Goal: Task Accomplishment & Management: Use online tool/utility

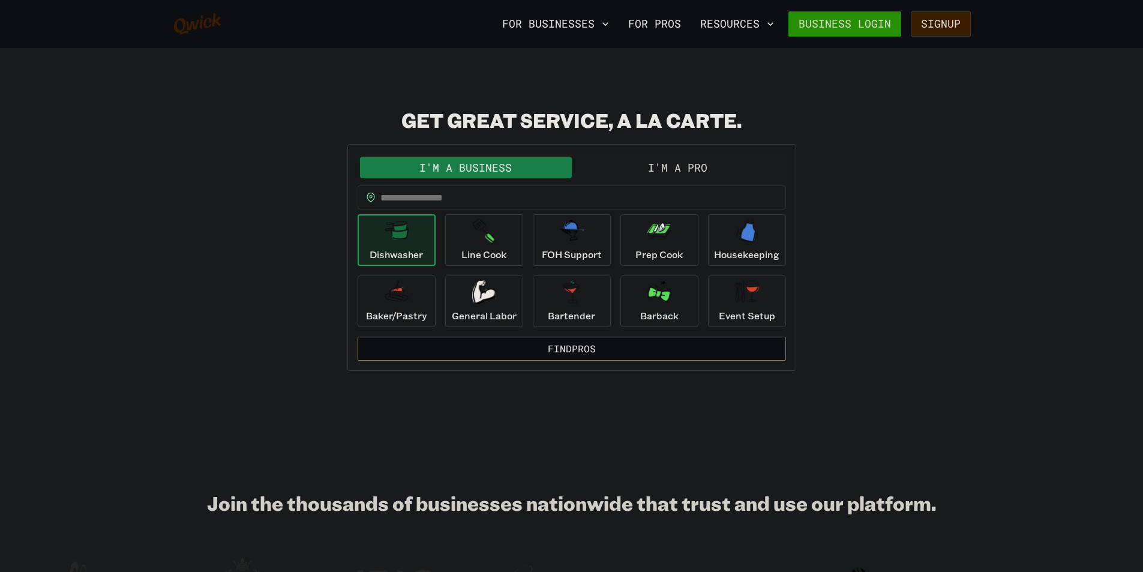
click at [884, 22] on link "Business Login" at bounding box center [845, 23] width 113 height 25
click at [635, 163] on button "I'm a Pro" at bounding box center [678, 168] width 212 height 22
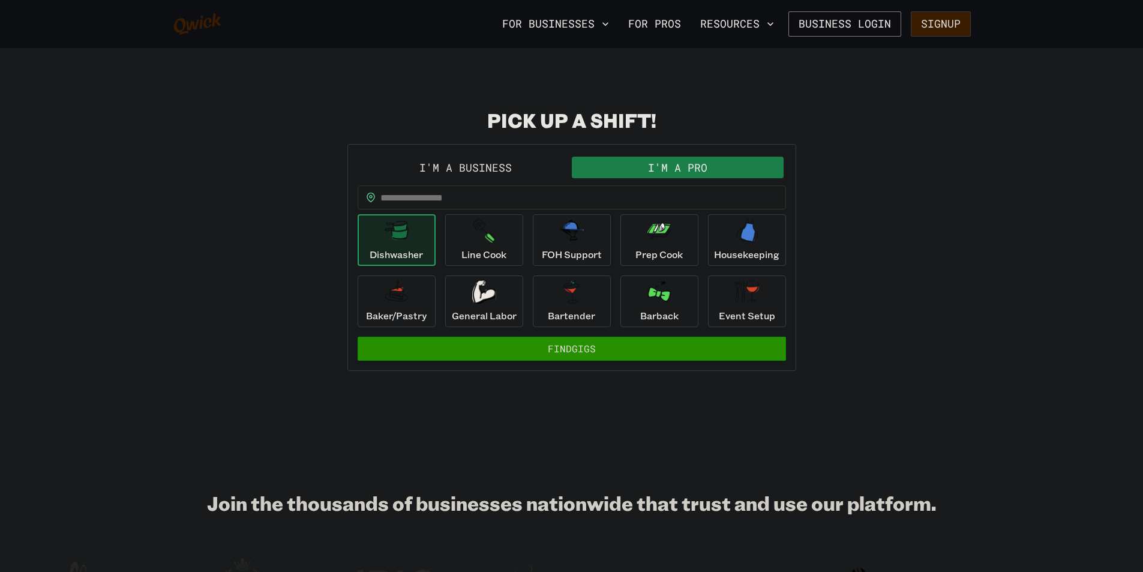
click at [682, 352] on button "Find Gigs" at bounding box center [572, 349] width 429 height 24
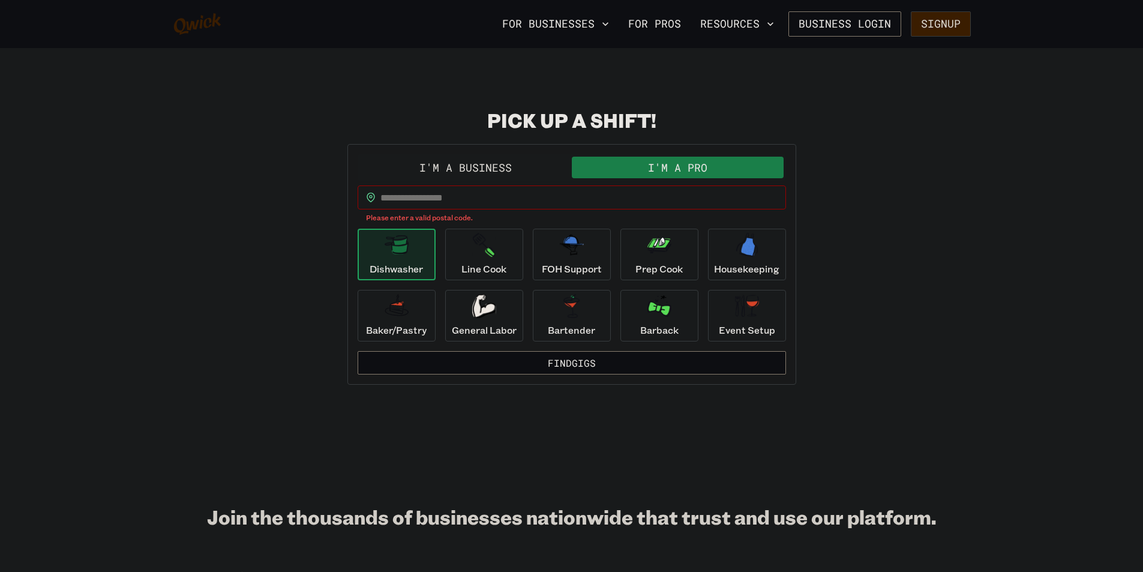
click at [603, 194] on input "text" at bounding box center [583, 197] width 406 height 24
type input "*****"
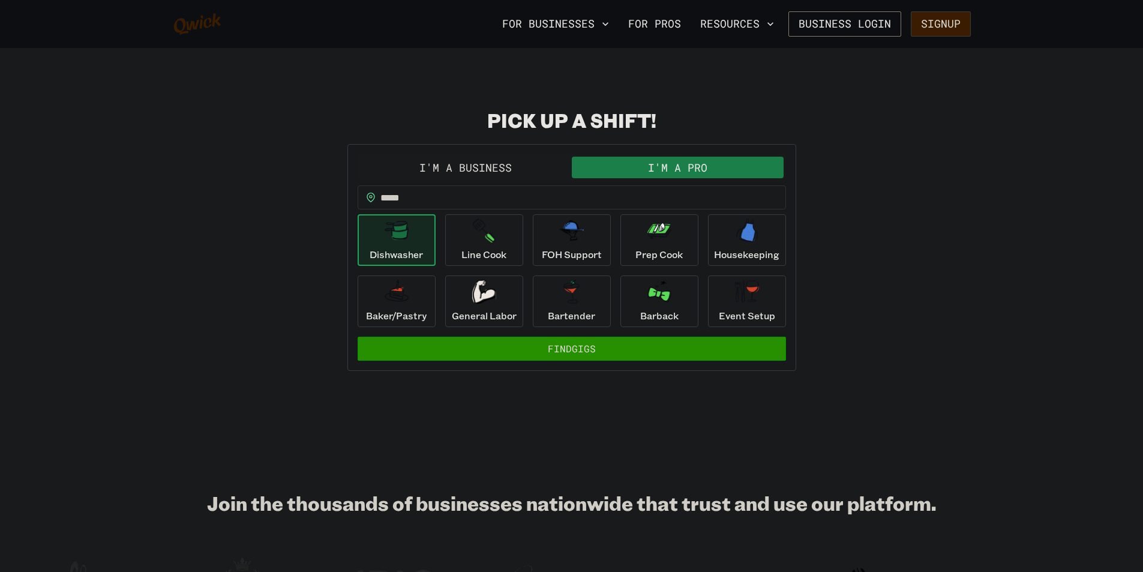
click at [572, 352] on button "Find Gigs" at bounding box center [572, 349] width 429 height 24
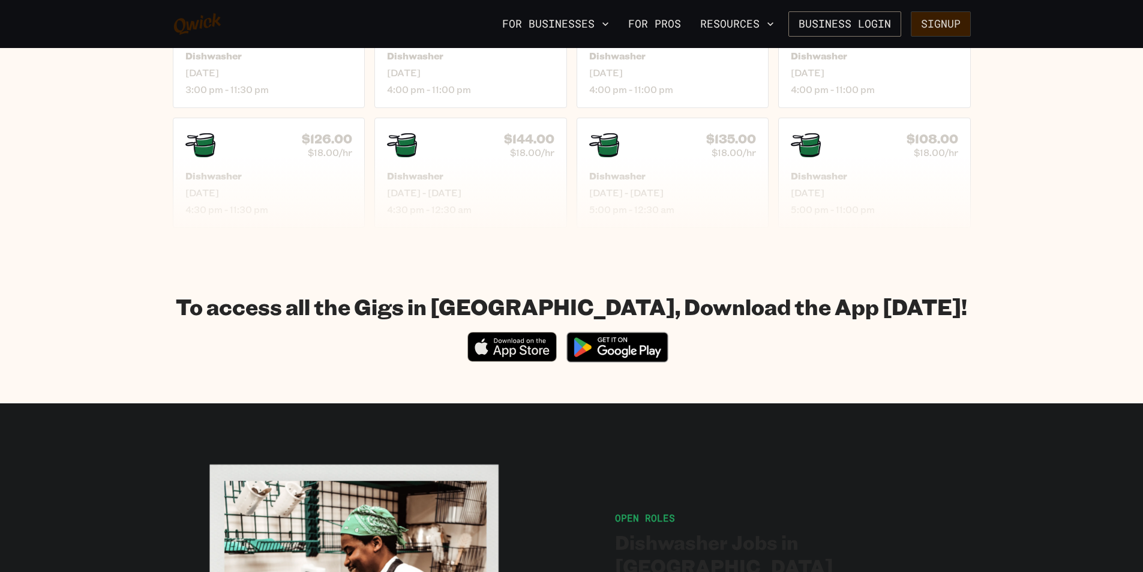
scroll to position [480, 0]
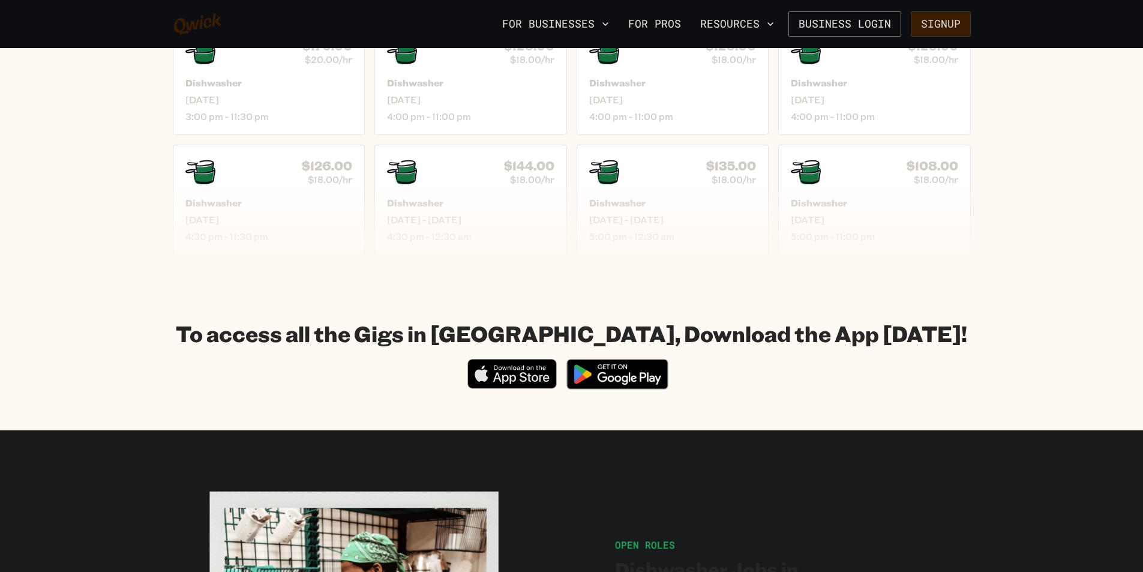
click at [645, 376] on img at bounding box center [617, 374] width 116 height 45
